Goal: Transaction & Acquisition: Purchase product/service

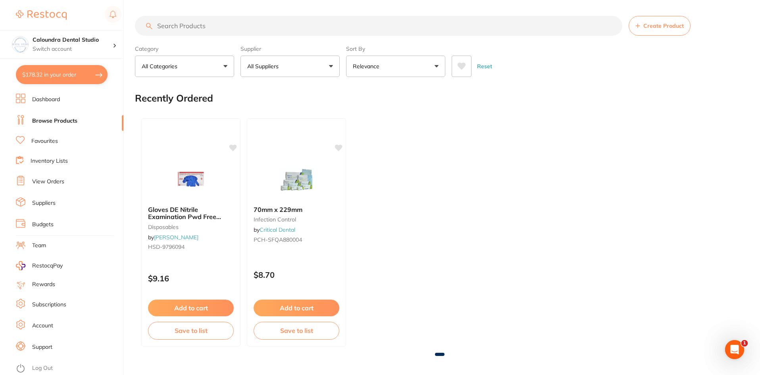
click at [58, 179] on link "View Orders" at bounding box center [48, 182] width 32 height 8
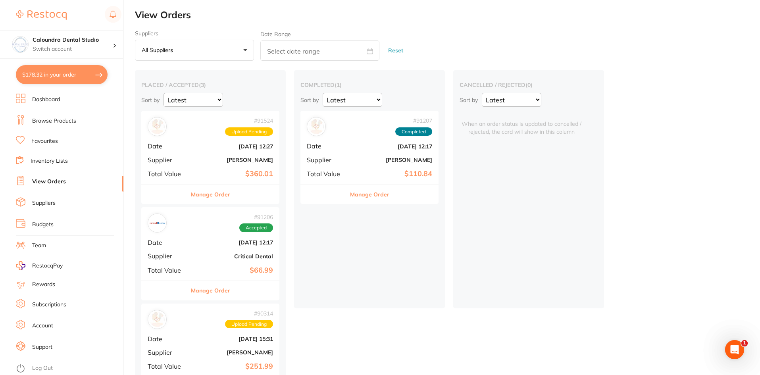
scroll to position [33, 0]
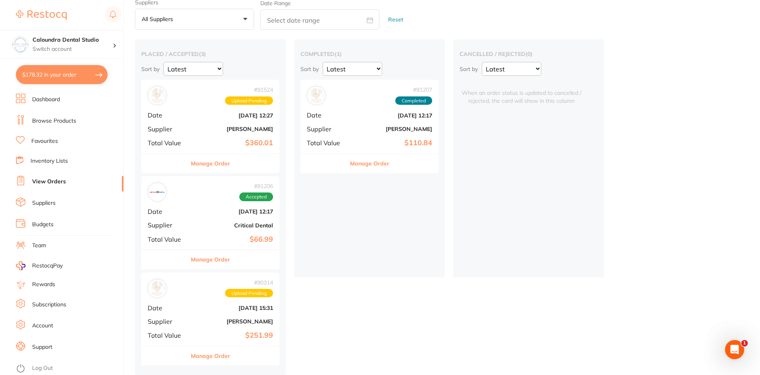
click at [220, 258] on button "Manage Order" at bounding box center [210, 259] width 39 height 19
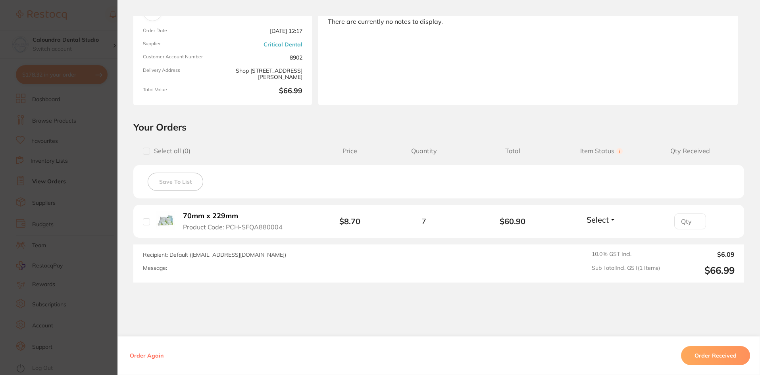
scroll to position [79, 0]
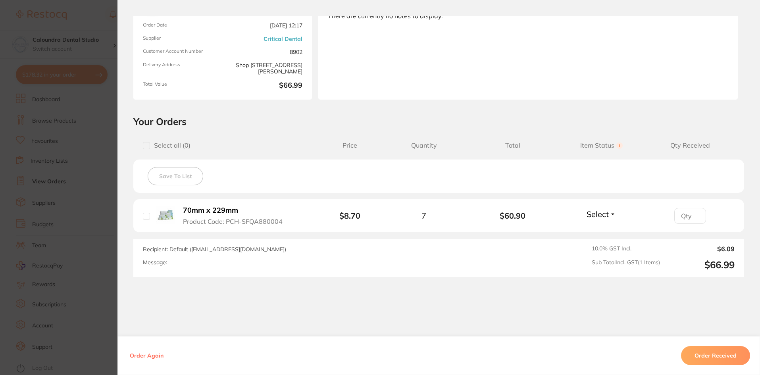
click at [147, 216] on input "checkbox" at bounding box center [146, 216] width 7 height 7
checkbox input "true"
click at [720, 359] on button "Order Received" at bounding box center [715, 355] width 69 height 19
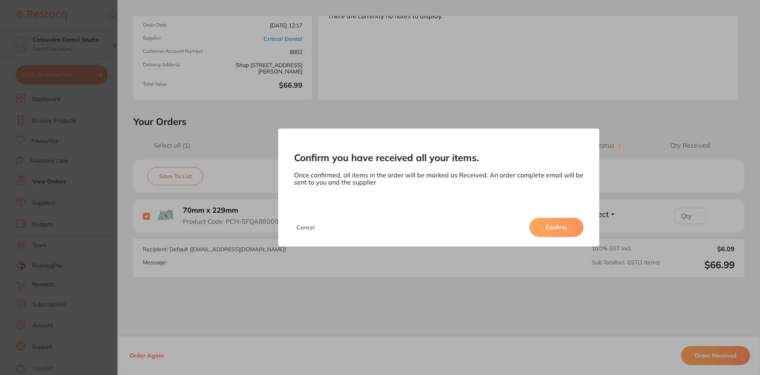
click at [552, 222] on button "Confirm" at bounding box center [557, 227] width 54 height 19
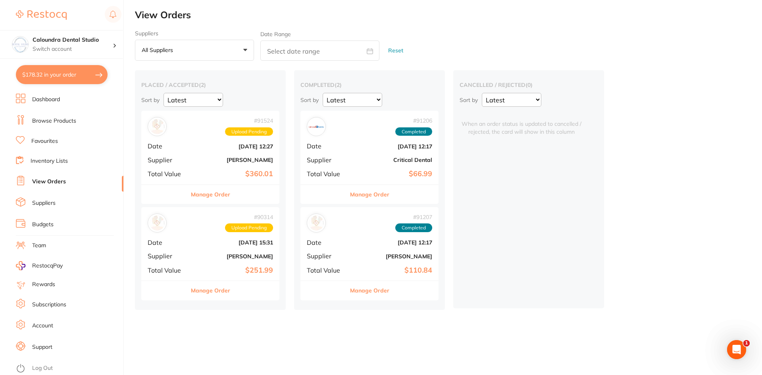
click at [213, 290] on button "Manage Order" at bounding box center [210, 290] width 39 height 19
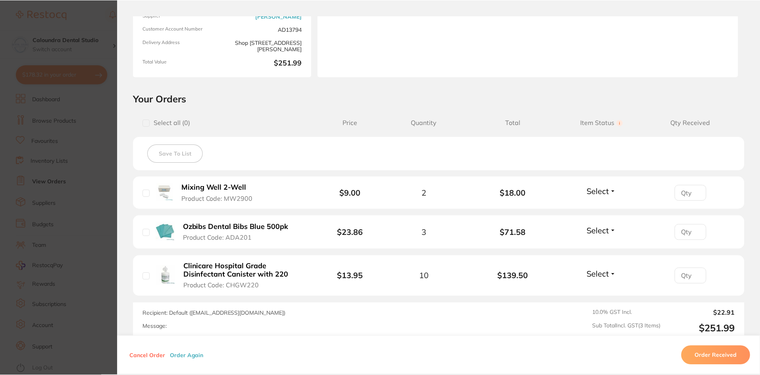
scroll to position [119, 0]
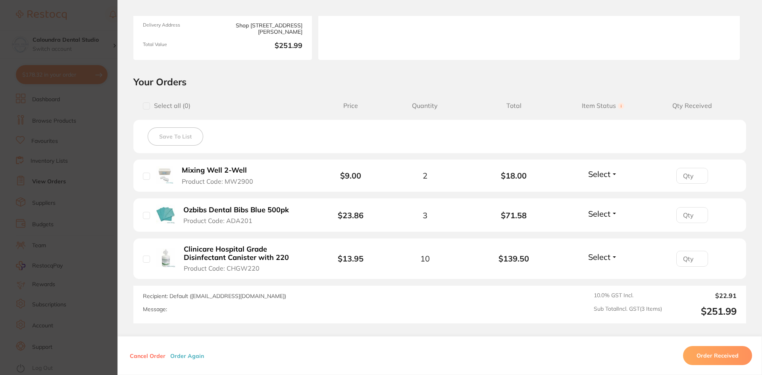
click at [147, 175] on input "checkbox" at bounding box center [146, 176] width 7 height 7
checkbox input "true"
click at [147, 217] on input "checkbox" at bounding box center [146, 215] width 7 height 7
checkbox input "true"
click at [147, 261] on input "checkbox" at bounding box center [146, 259] width 7 height 7
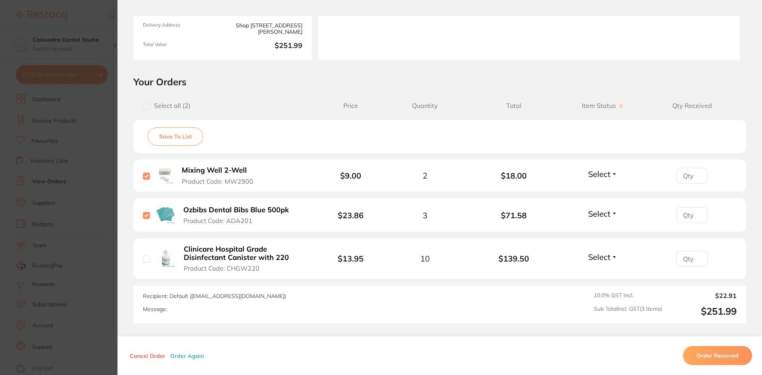
checkbox input "true"
click at [729, 360] on button "Order Received" at bounding box center [717, 355] width 69 height 19
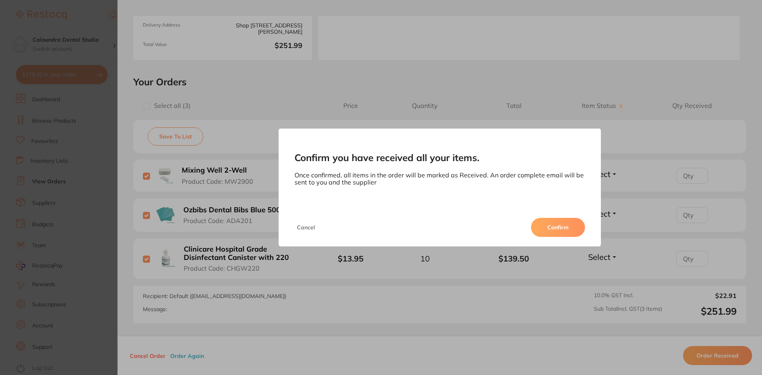
click at [555, 230] on button "Confirm" at bounding box center [558, 227] width 54 height 19
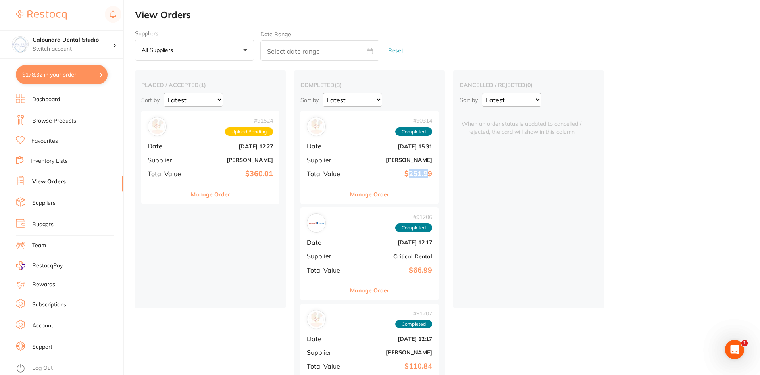
drag, startPoint x: 409, startPoint y: 175, endPoint x: 429, endPoint y: 175, distance: 20.6
click at [429, 175] on b "$251.99" at bounding box center [392, 174] width 79 height 8
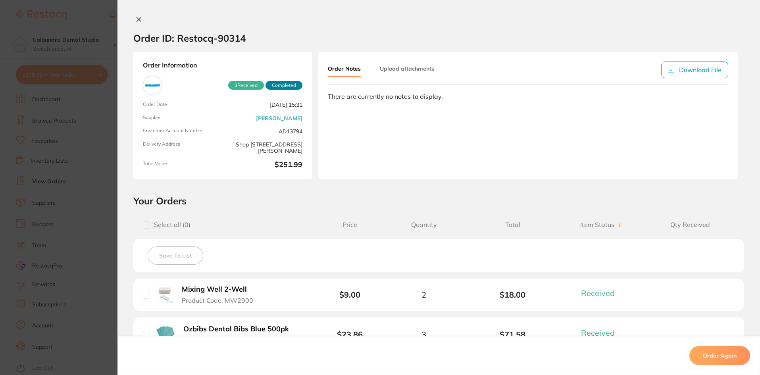
click at [138, 19] on icon at bounding box center [139, 19] width 4 height 4
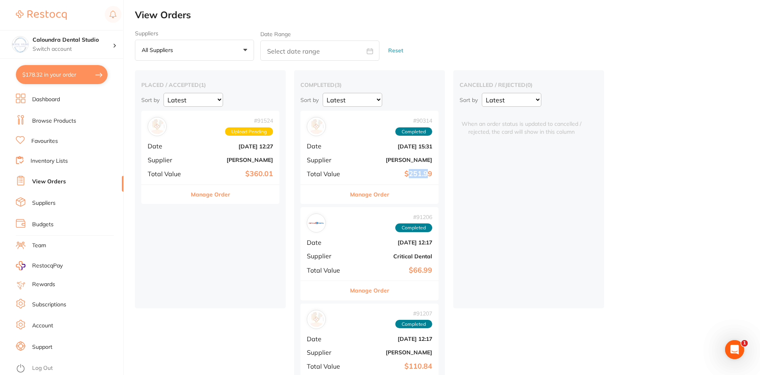
click at [374, 192] on button "Manage Order" at bounding box center [369, 194] width 39 height 19
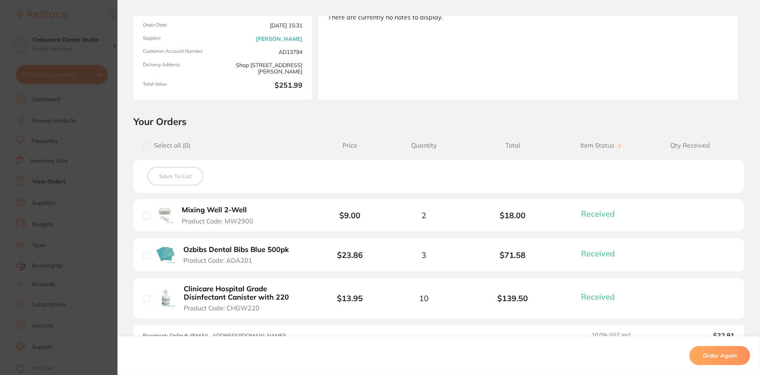
scroll to position [119, 0]
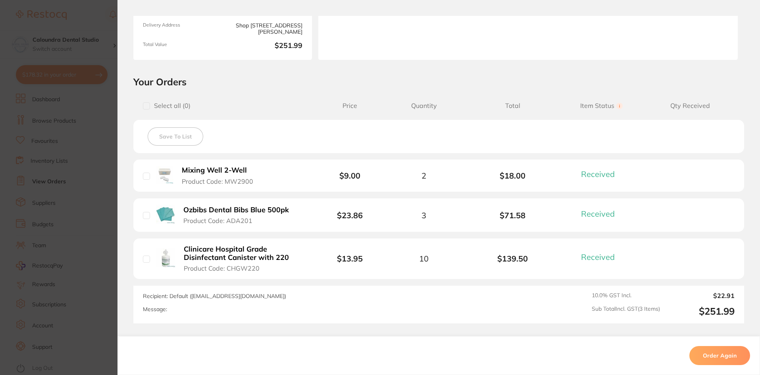
click at [66, 17] on section "Order ID: Restocq- 90314 Order Information 3 Received Completed Order Date Aug …" at bounding box center [380, 187] width 760 height 375
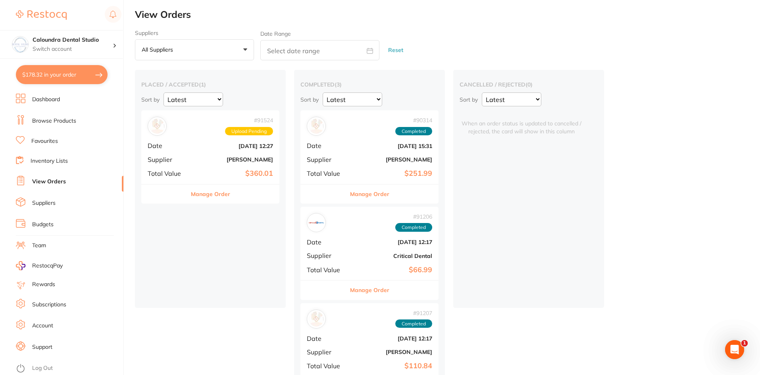
scroll to position [33, 0]
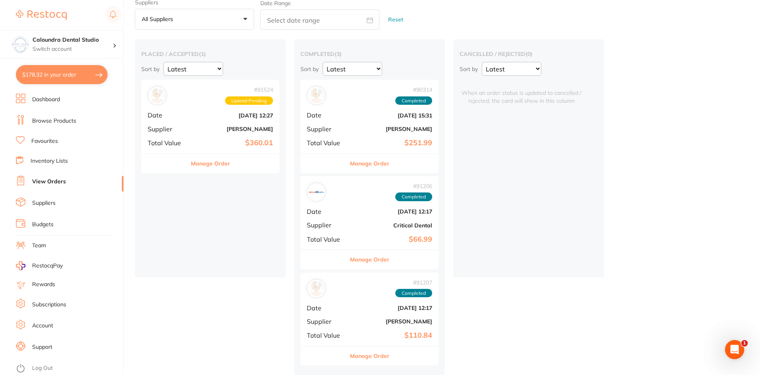
click at [220, 332] on div "placed / accepted ( 1 ) Sort by Latest Notification # 91524 Upload Pending Date…" at bounding box center [447, 207] width 625 height 336
click at [554, 330] on div "placed / accepted ( 1 ) Sort by Latest Notification # 91524 Upload Pending Date…" at bounding box center [447, 207] width 625 height 336
click at [63, 44] on h4 "Caloundra Dental Studio" at bounding box center [73, 40] width 80 height 8
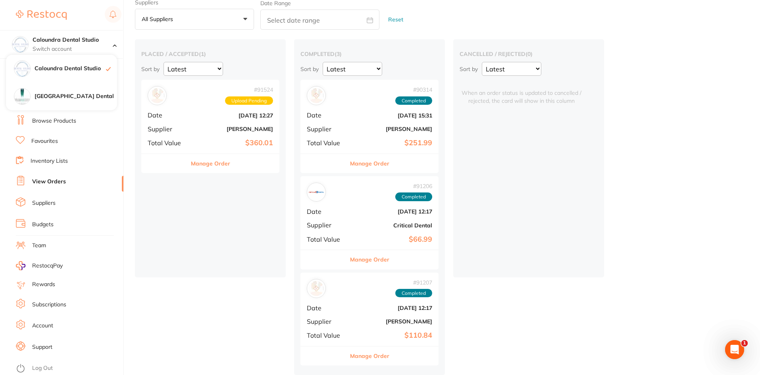
drag, startPoint x: 59, startPoint y: 97, endPoint x: 189, endPoint y: 104, distance: 130.1
click at [59, 97] on h4 "[GEOGRAPHIC_DATA] Dental" at bounding box center [76, 97] width 83 height 8
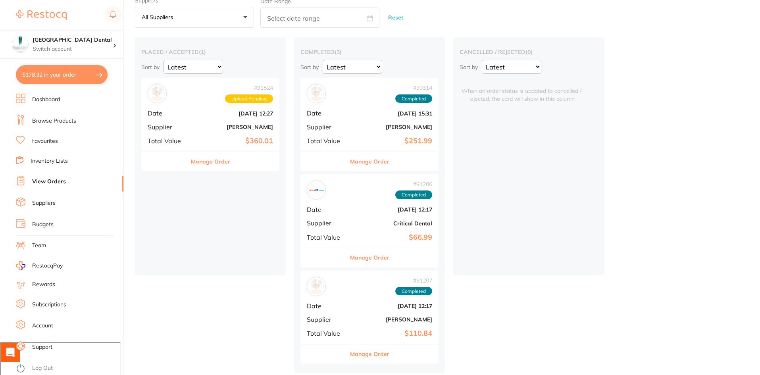
checkbox input "true"
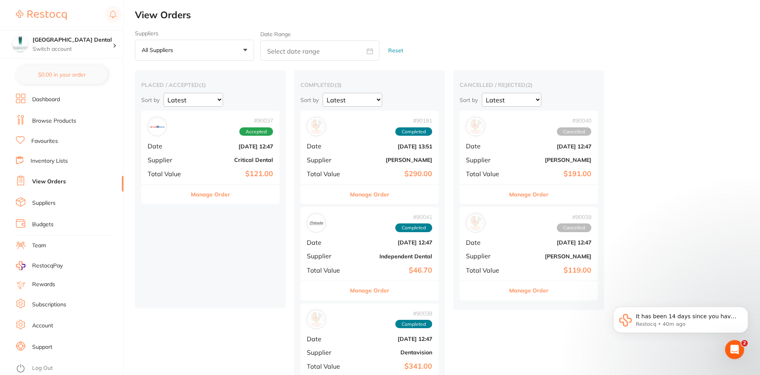
click at [50, 97] on link "Dashboard" at bounding box center [46, 100] width 28 height 8
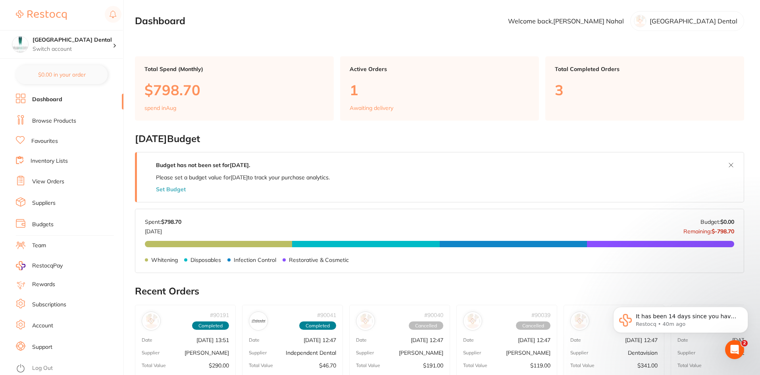
click at [44, 123] on link "Browse Products" at bounding box center [54, 121] width 44 height 8
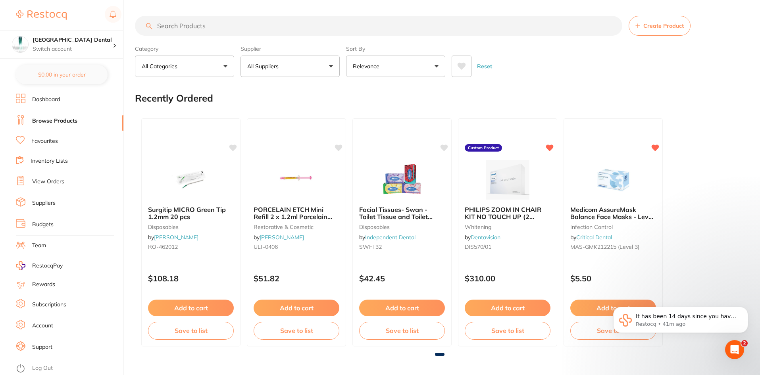
click at [191, 23] on input "search" at bounding box center [379, 26] width 488 height 20
click at [280, 67] on p "All Suppliers" at bounding box center [264, 66] width 35 height 8
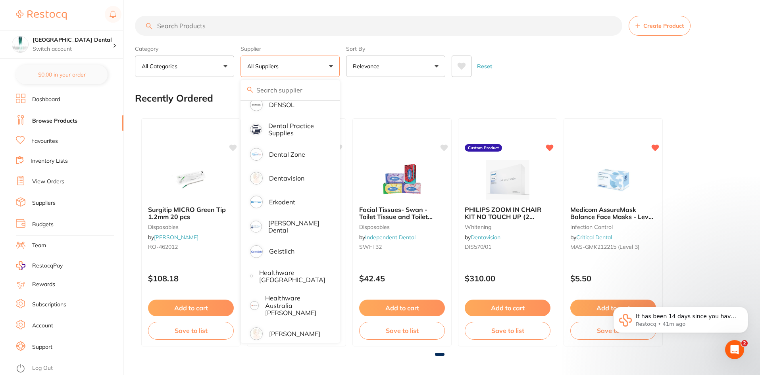
scroll to position [278, 0]
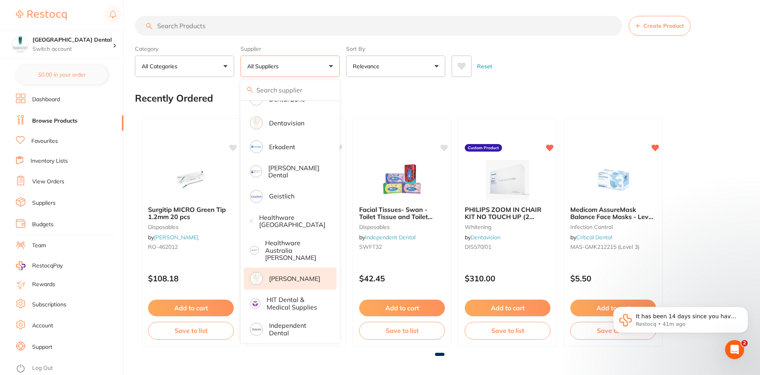
click at [288, 275] on p "[PERSON_NAME]" at bounding box center [294, 278] width 51 height 7
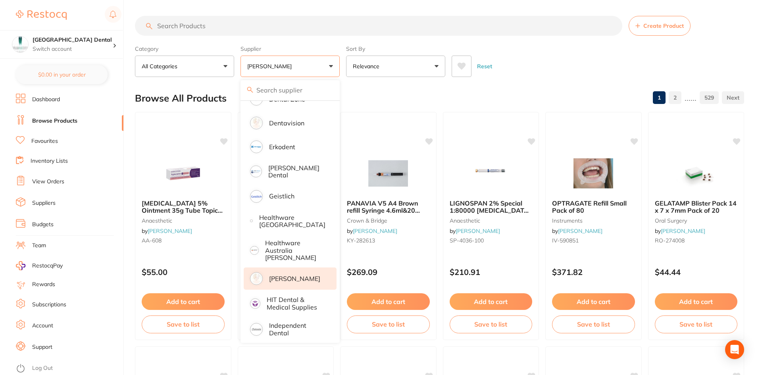
click at [291, 275] on p "[PERSON_NAME]" at bounding box center [294, 278] width 51 height 7
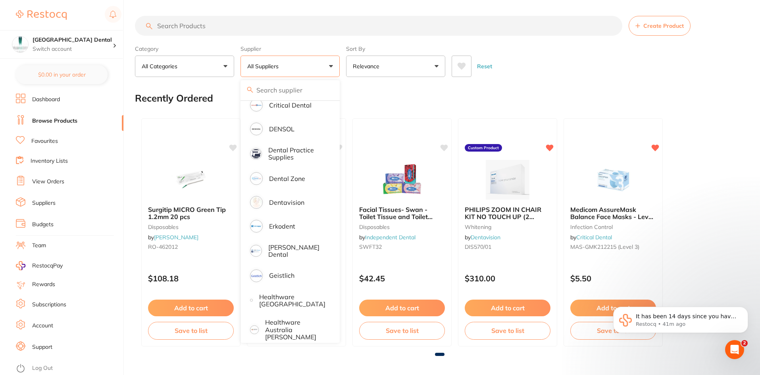
scroll to position [0, 0]
click at [179, 25] on input "search" at bounding box center [379, 26] width 488 height 20
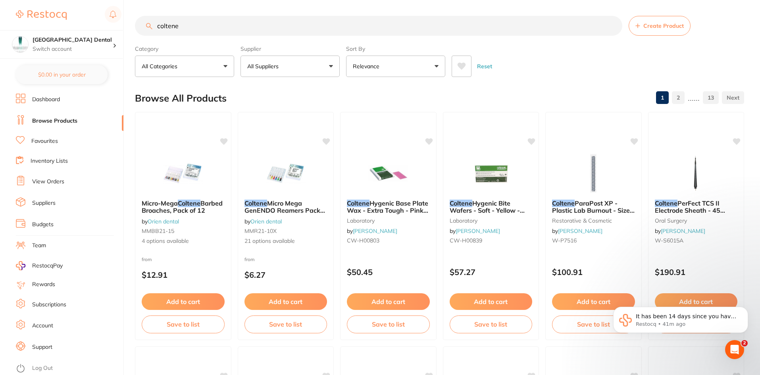
click at [216, 30] on input "coltene" at bounding box center [379, 26] width 488 height 20
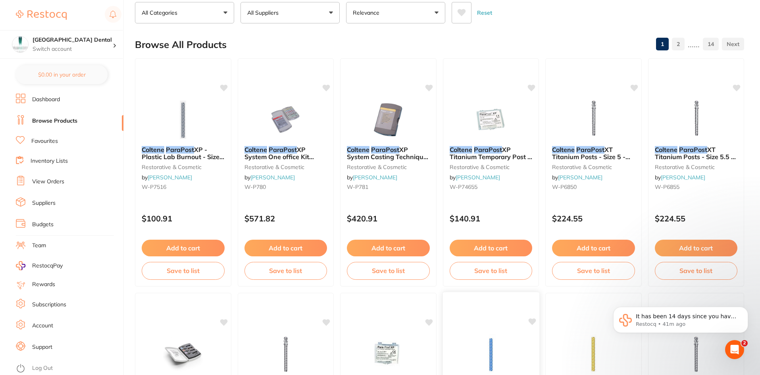
scroll to position [40, 0]
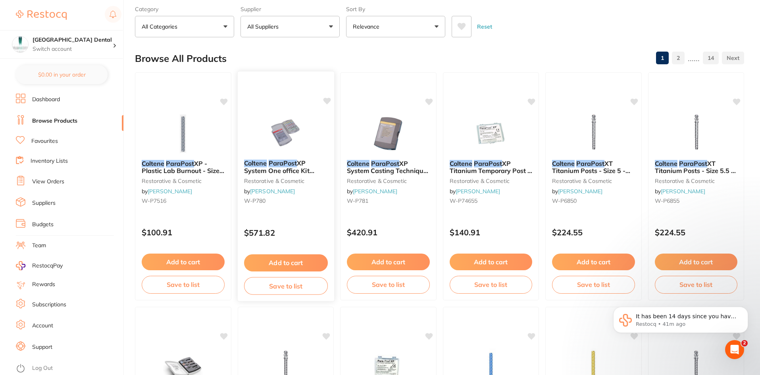
click at [288, 166] on em "ParaPost" at bounding box center [282, 163] width 29 height 8
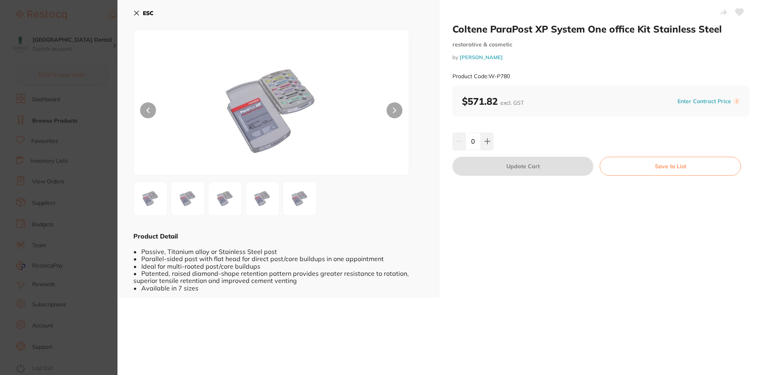
scroll to position [0, 0]
click at [393, 111] on icon at bounding box center [394, 111] width 3 height 6
click at [237, 198] on img at bounding box center [225, 199] width 29 height 29
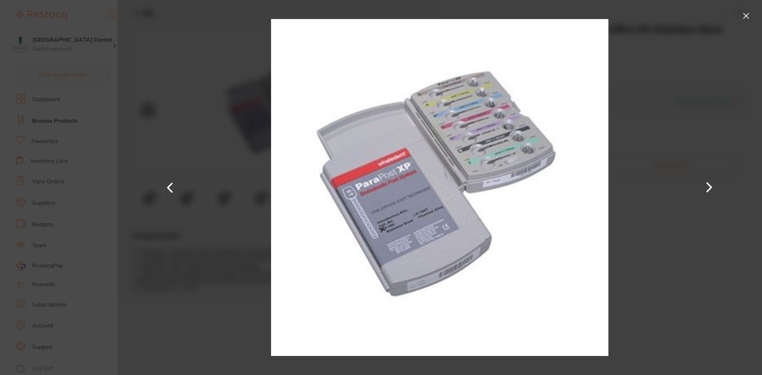
click at [522, 224] on img at bounding box center [439, 187] width 337 height 375
click at [746, 15] on button at bounding box center [746, 16] width 13 height 13
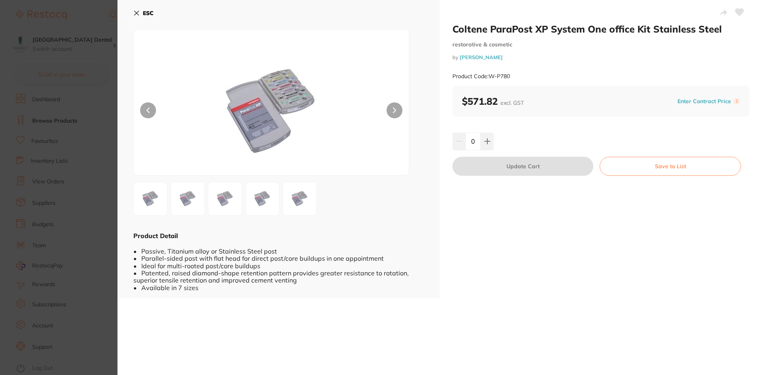
click at [132, 11] on div "ESC Product Detail • Passive, Titanium alloy or Stainless Steel post • Parallel…" at bounding box center [279, 149] width 322 height 298
click at [136, 12] on icon at bounding box center [137, 13] width 4 height 4
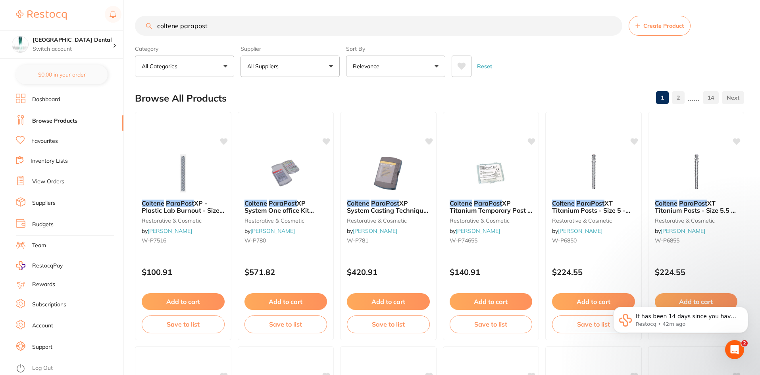
click at [228, 29] on input "coltene parapost" at bounding box center [379, 26] width 488 height 20
click at [309, 71] on button "All Suppliers" at bounding box center [290, 66] width 99 height 21
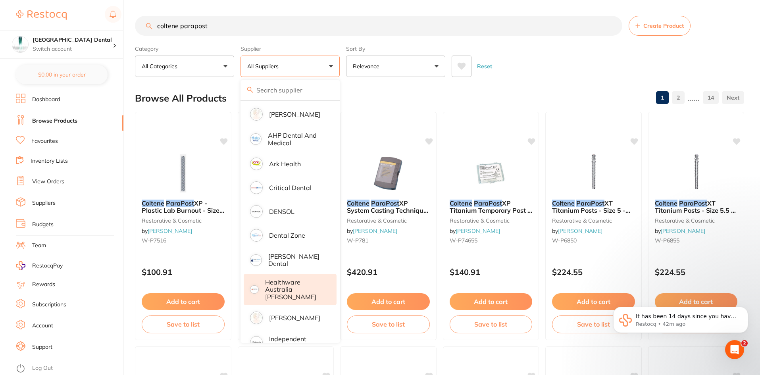
scroll to position [40, 0]
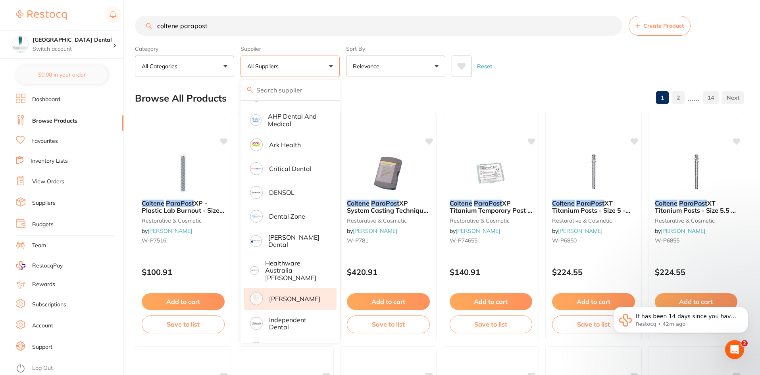
click at [291, 295] on p "[PERSON_NAME]" at bounding box center [294, 298] width 51 height 7
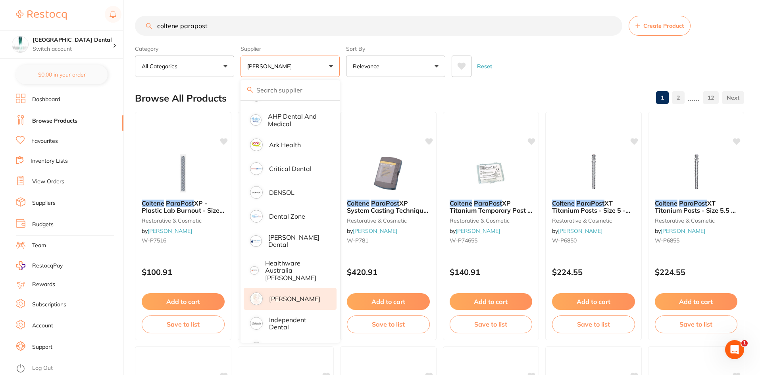
scroll to position [0, 0]
click at [230, 26] on input "coltene parapost" at bounding box center [379, 26] width 488 height 20
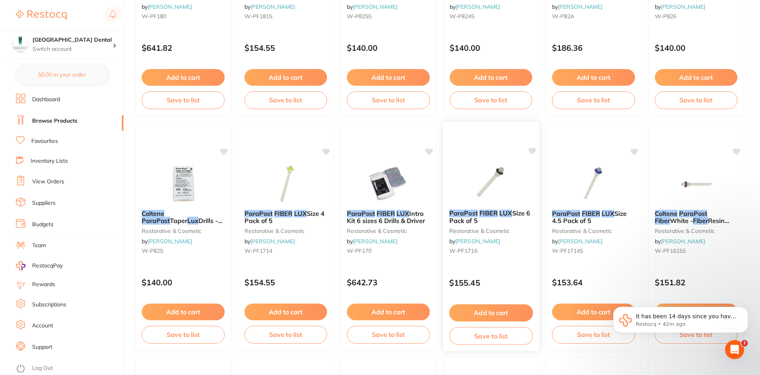
scroll to position [238, 0]
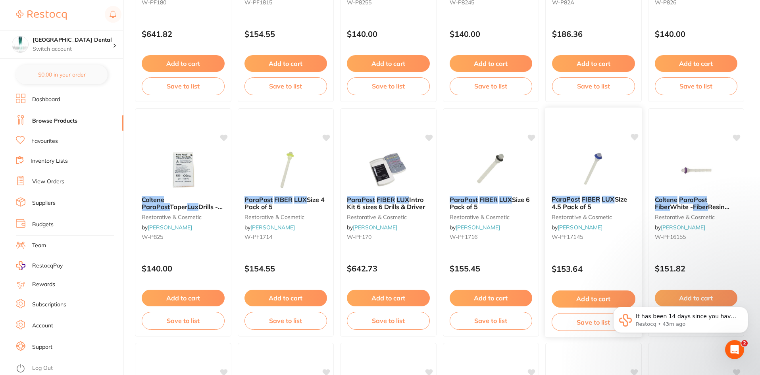
type input "coltene parapost fibr lux"
click at [596, 299] on button "Add to cart" at bounding box center [594, 299] width 84 height 17
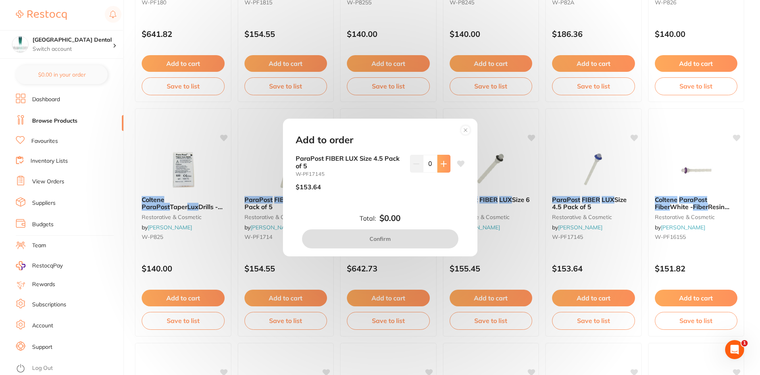
scroll to position [0, 0]
click at [438, 163] on button at bounding box center [444, 163] width 13 height 17
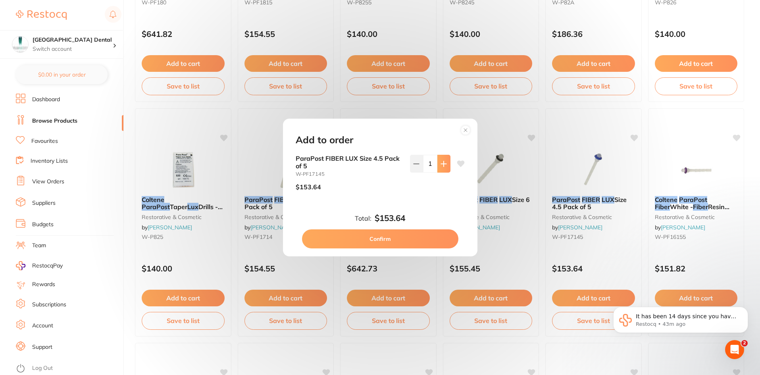
click at [444, 168] on button at bounding box center [444, 163] width 13 height 17
type input "2"
click at [385, 242] on button "Confirm" at bounding box center [380, 239] width 156 height 19
checkbox input "false"
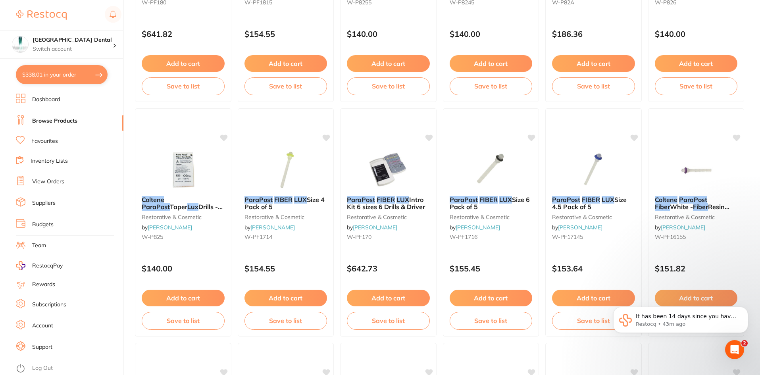
click at [697, 294] on body "It has been 14 days since you have started your Restocq journey. We wanted to d…" at bounding box center [681, 321] width 152 height 57
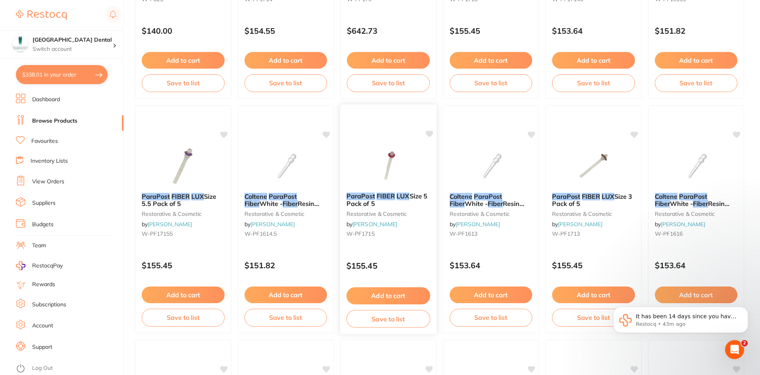
scroll to position [476, 0]
click at [388, 295] on button "Add to cart" at bounding box center [389, 295] width 84 height 17
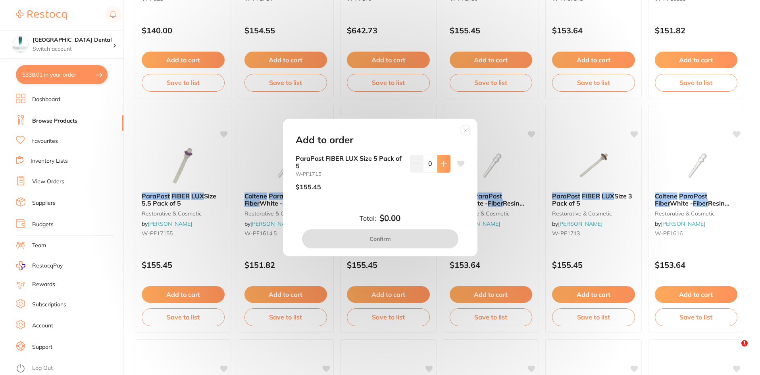
click at [443, 165] on icon at bounding box center [444, 164] width 6 height 6
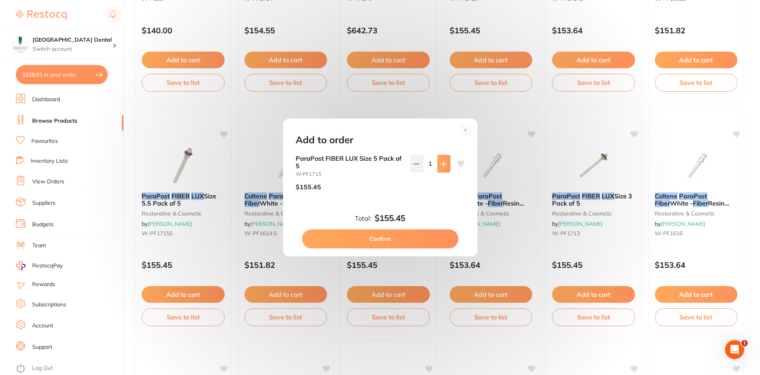
click at [443, 165] on icon at bounding box center [444, 164] width 6 height 6
type input "2"
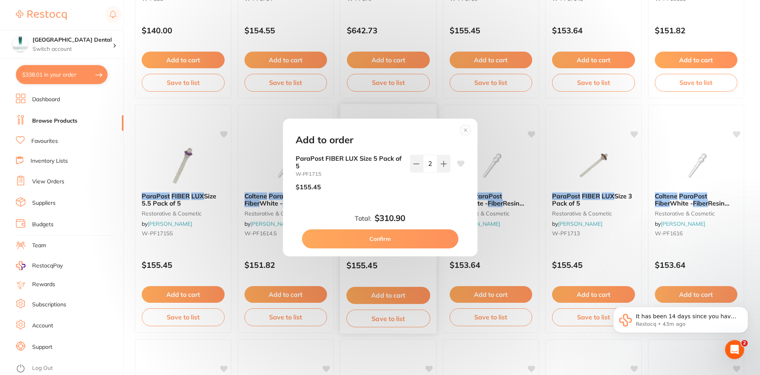
click at [361, 247] on button "Confirm" at bounding box center [380, 239] width 156 height 19
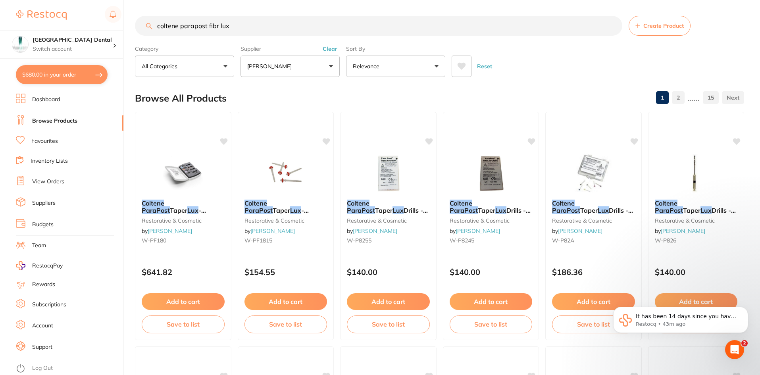
drag, startPoint x: 256, startPoint y: 29, endPoint x: 260, endPoint y: 30, distance: 4.5
click at [256, 29] on input "coltene parapost fibr lux" at bounding box center [379, 26] width 488 height 20
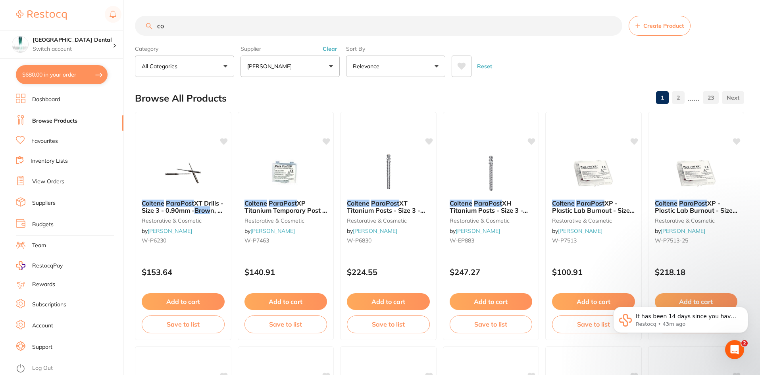
type input "c"
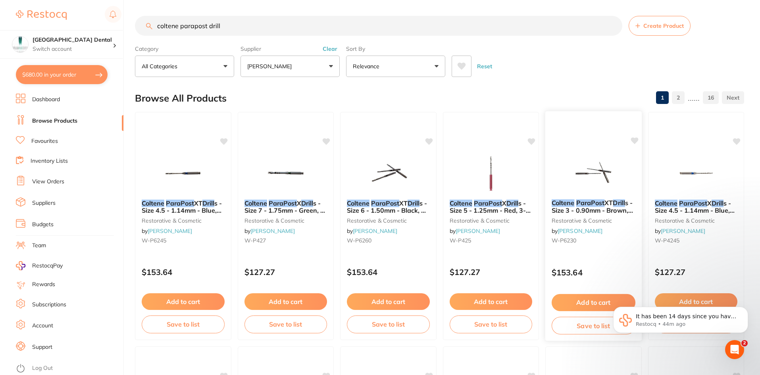
type input "coltene parapost drill"
click at [619, 210] on span "s - Size 3 - 0.90mm - Brown, 3-Pack" at bounding box center [592, 210] width 81 height 23
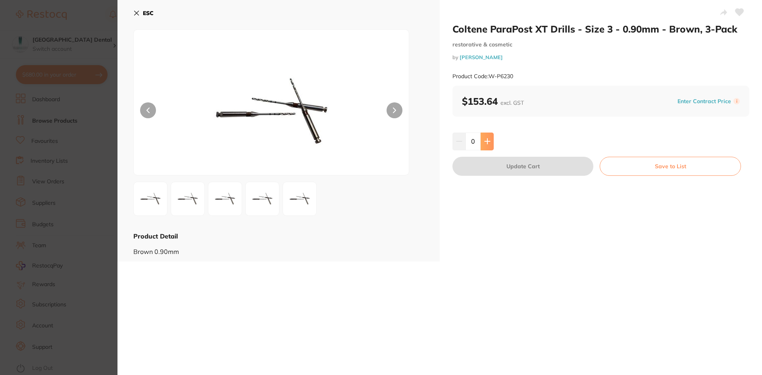
click at [487, 140] on icon at bounding box center [487, 141] width 5 height 5
type input "1"
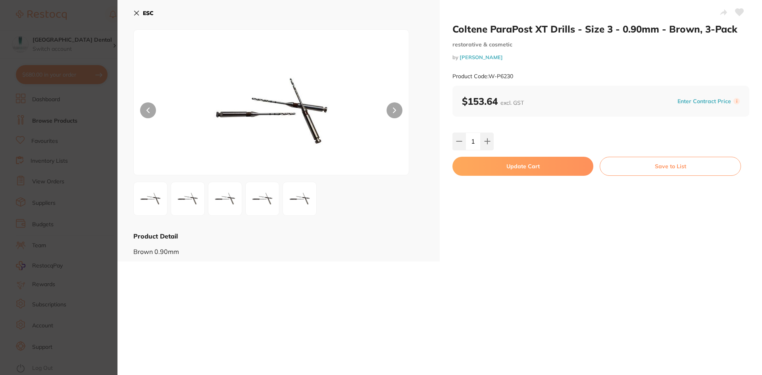
click at [540, 173] on button "Update Cart" at bounding box center [523, 166] width 141 height 19
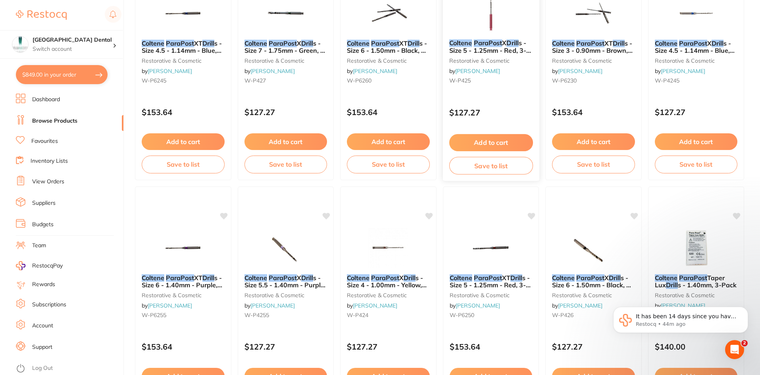
scroll to position [200, 0]
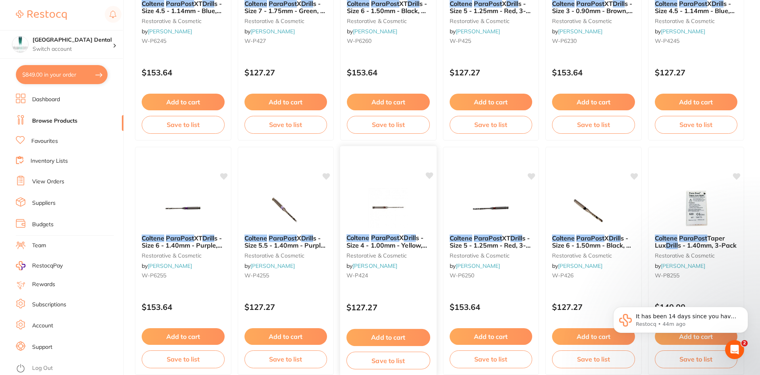
click at [380, 242] on span "s - Size 4 - 1.00mm - Yellow, 3-Pack" at bounding box center [387, 245] width 81 height 23
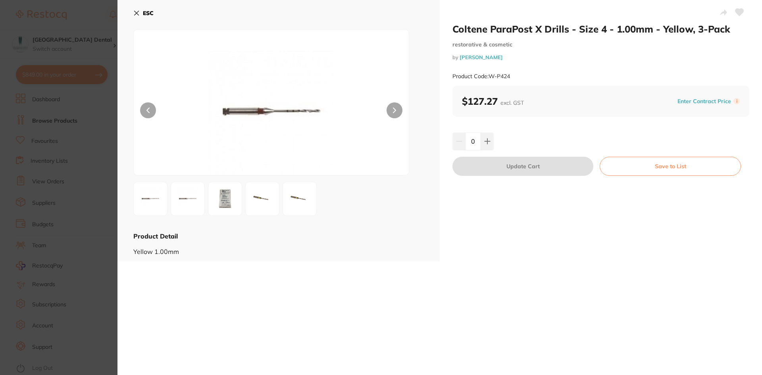
click at [268, 199] on img at bounding box center [262, 199] width 29 height 29
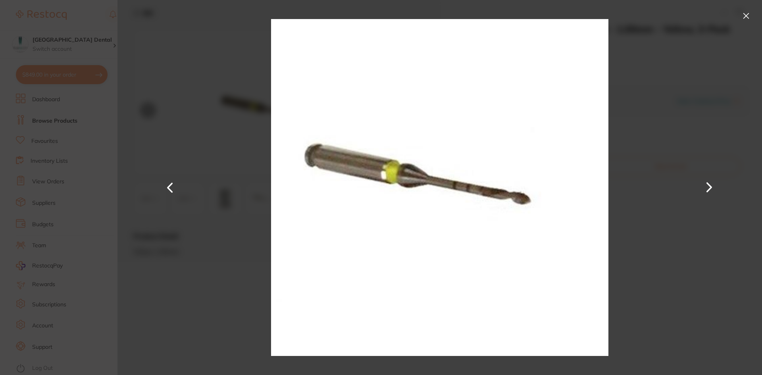
click at [744, 13] on button at bounding box center [746, 16] width 13 height 13
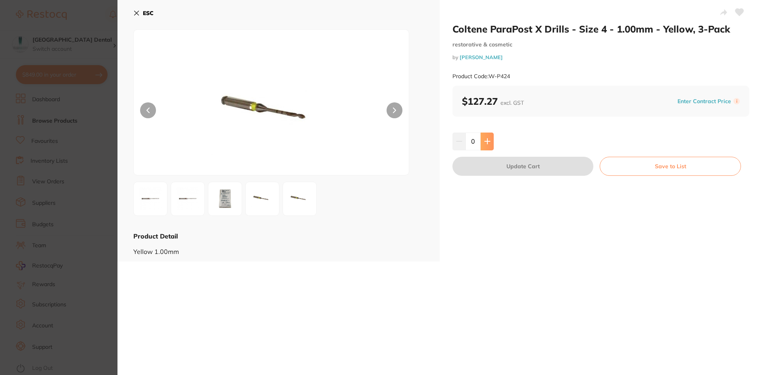
click at [489, 143] on icon at bounding box center [487, 141] width 6 height 6
type input "1"
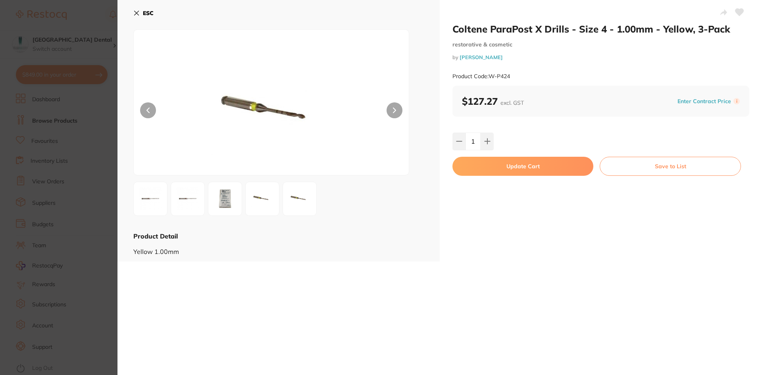
drag, startPoint x: 516, startPoint y: 166, endPoint x: 398, endPoint y: 166, distance: 117.5
click at [516, 166] on button "Update Cart" at bounding box center [523, 166] width 141 height 19
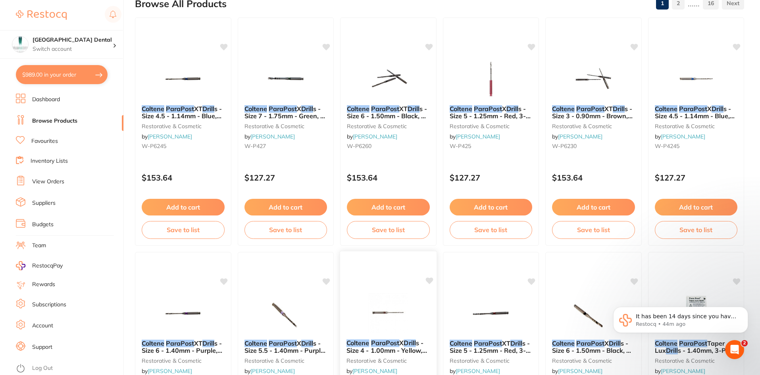
scroll to position [81, 0]
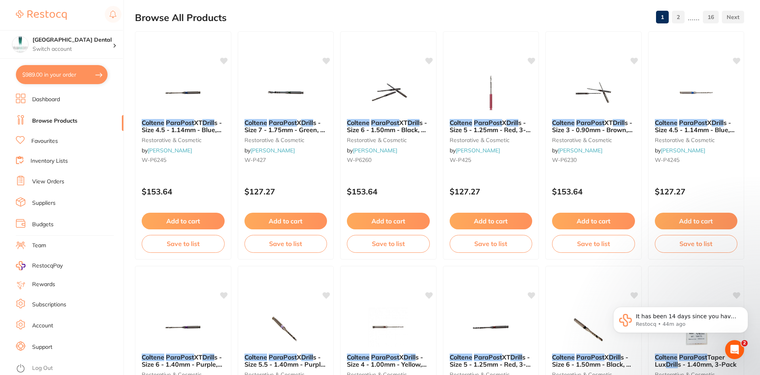
click at [46, 75] on button "$989.00 in your order" at bounding box center [62, 74] width 92 height 19
checkbox input "true"
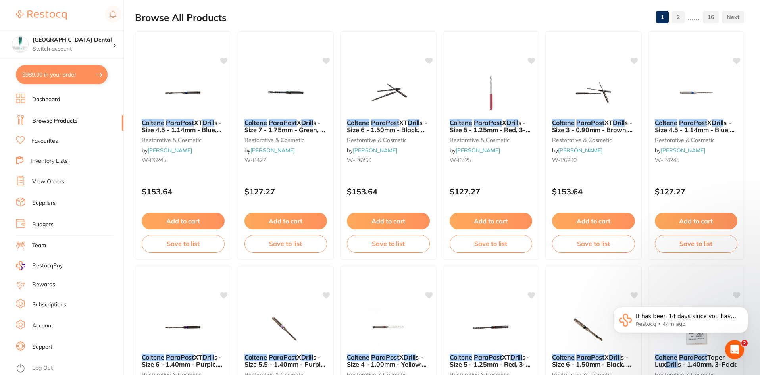
checkbox input "true"
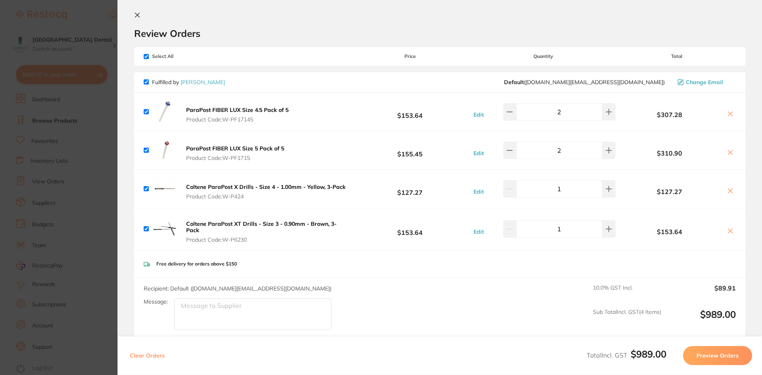
scroll to position [0, 0]
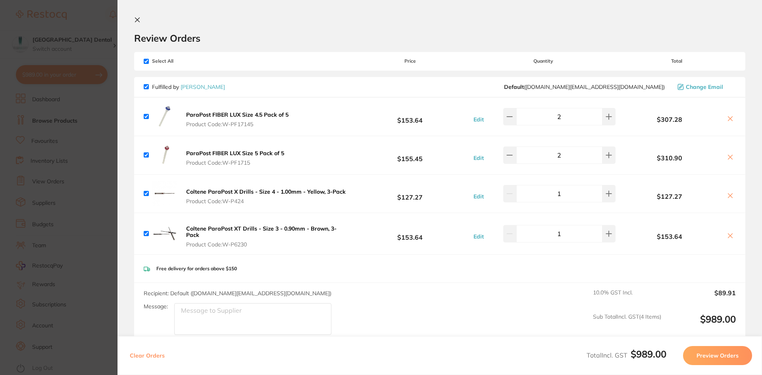
click at [96, 21] on section "Update RRP Set your pre negotiated price for this item. Item Agreed RRP (excl. …" at bounding box center [381, 187] width 762 height 375
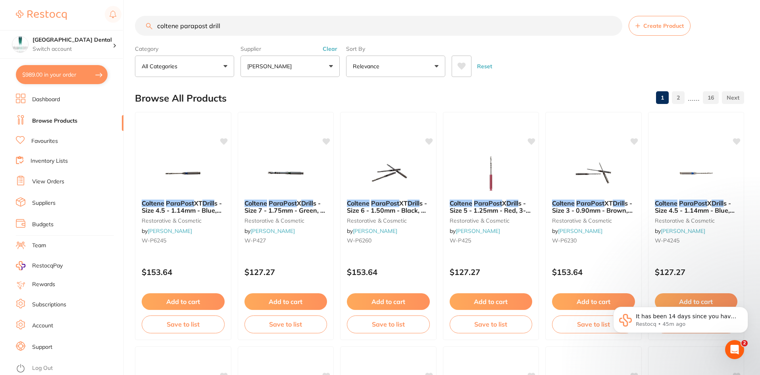
click at [233, 26] on input "coltene parapost drill" at bounding box center [379, 26] width 488 height 20
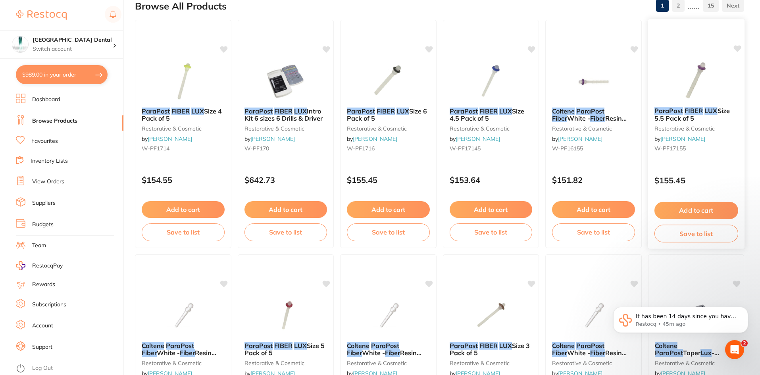
scroll to position [40, 0]
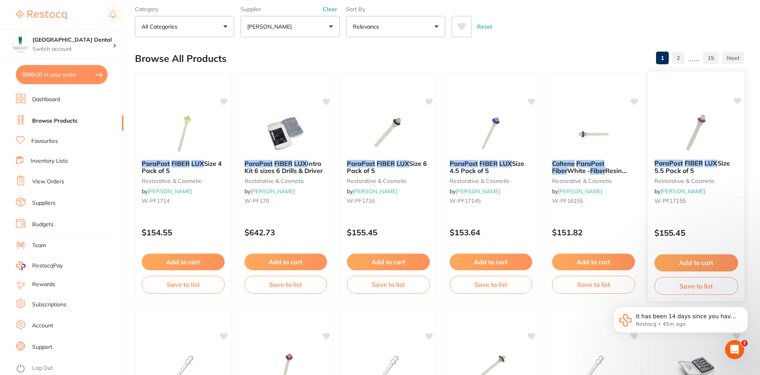
type input "coltene parapost fiber lux"
click at [699, 164] on em "FIBER" at bounding box center [694, 163] width 18 height 8
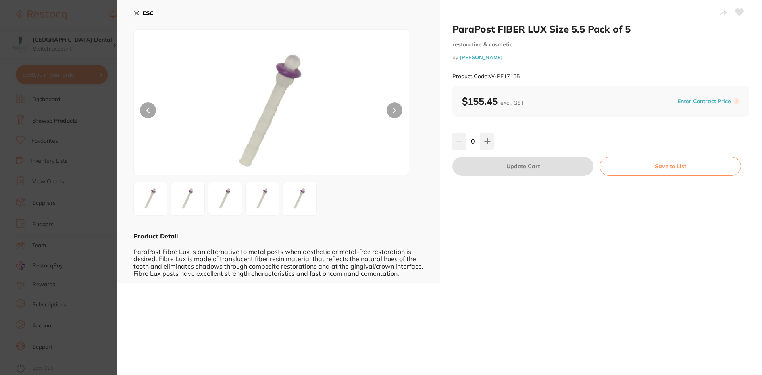
click at [260, 195] on img at bounding box center [262, 199] width 29 height 29
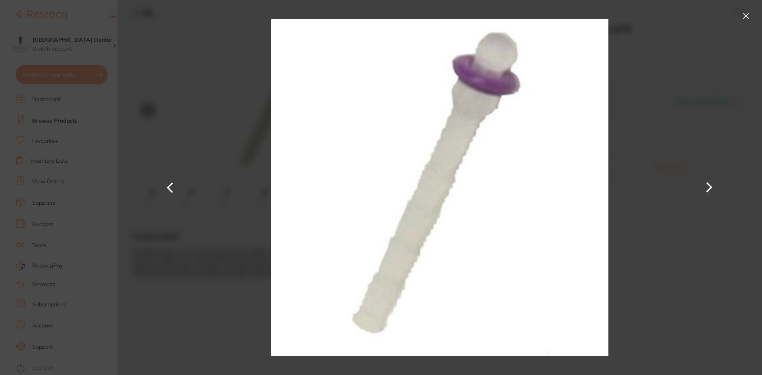
click at [742, 17] on button at bounding box center [746, 16] width 13 height 13
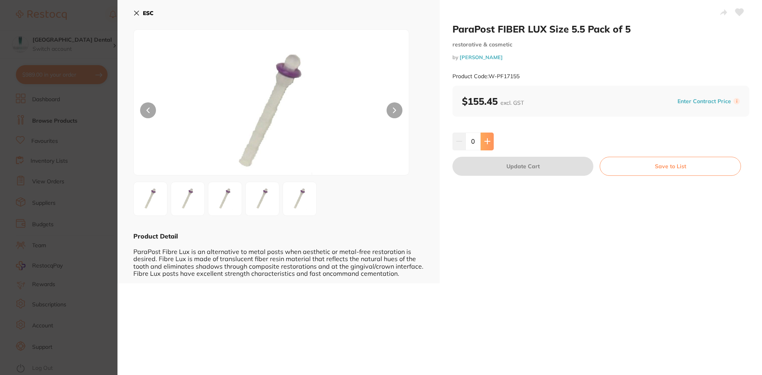
click at [489, 145] on icon at bounding box center [487, 141] width 6 height 6
type input "1"
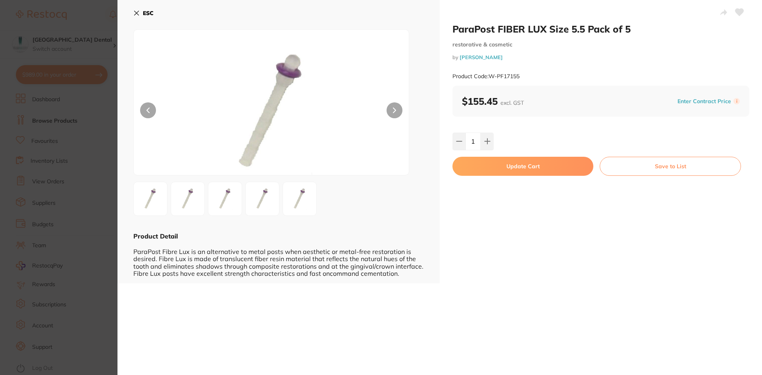
click at [517, 164] on button "Update Cart" at bounding box center [523, 166] width 141 height 19
checkbox input "false"
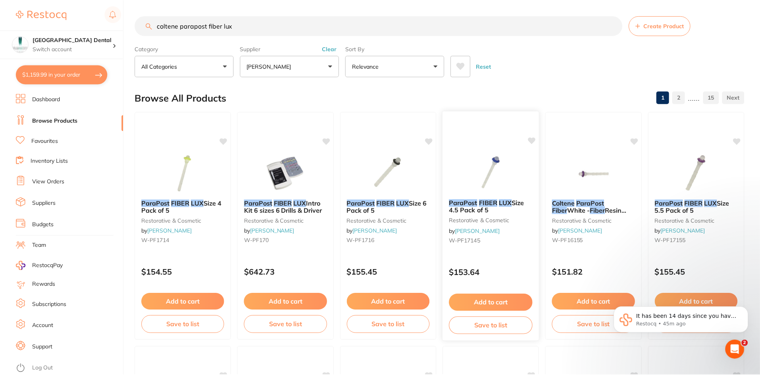
scroll to position [40, 0]
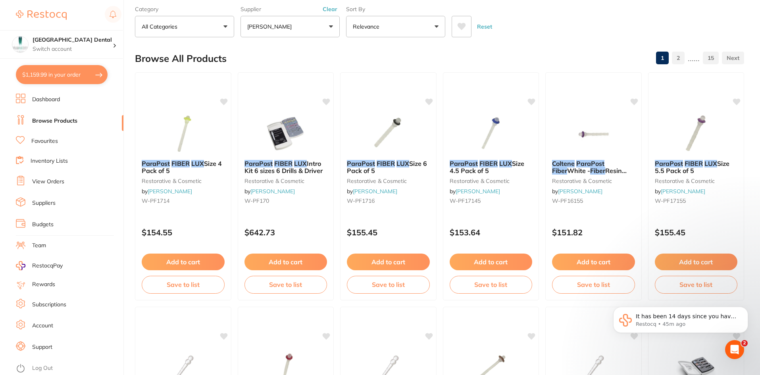
drag, startPoint x: 44, startPoint y: 73, endPoint x: 149, endPoint y: 93, distance: 106.4
click at [44, 73] on button "$1,159.99 in your order" at bounding box center [62, 74] width 92 height 19
checkbox input "true"
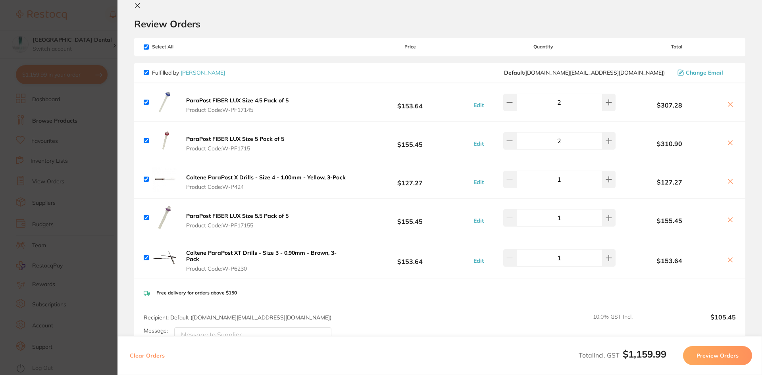
scroll to position [0, 0]
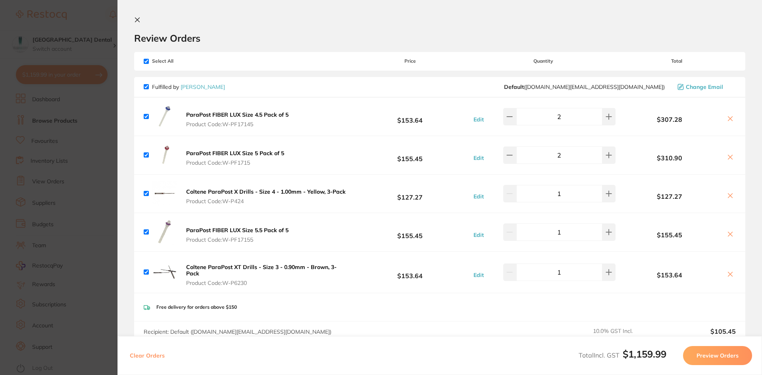
drag, startPoint x: 257, startPoint y: 236, endPoint x: 248, endPoint y: 181, distance: 55.2
click at [248, 181] on ul "ParaPost FIBER LUX Size 4.5 Pack of 5 Product Code: W-PF17145 $153.64 Edit 2 $3…" at bounding box center [439, 196] width 611 height 196
click at [136, 17] on icon at bounding box center [137, 20] width 6 height 6
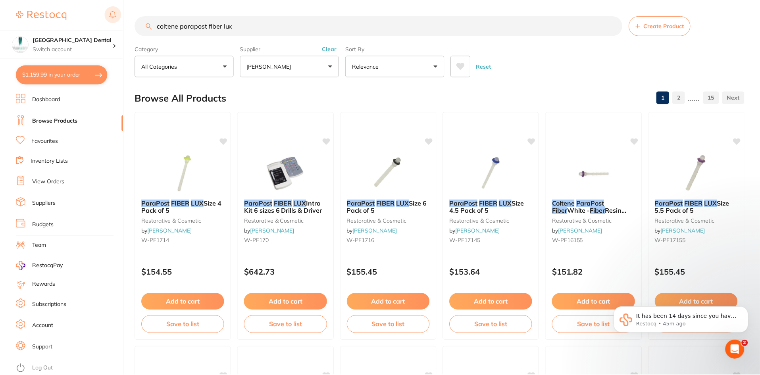
scroll to position [40, 0]
